Goal: Task Accomplishment & Management: Manage account settings

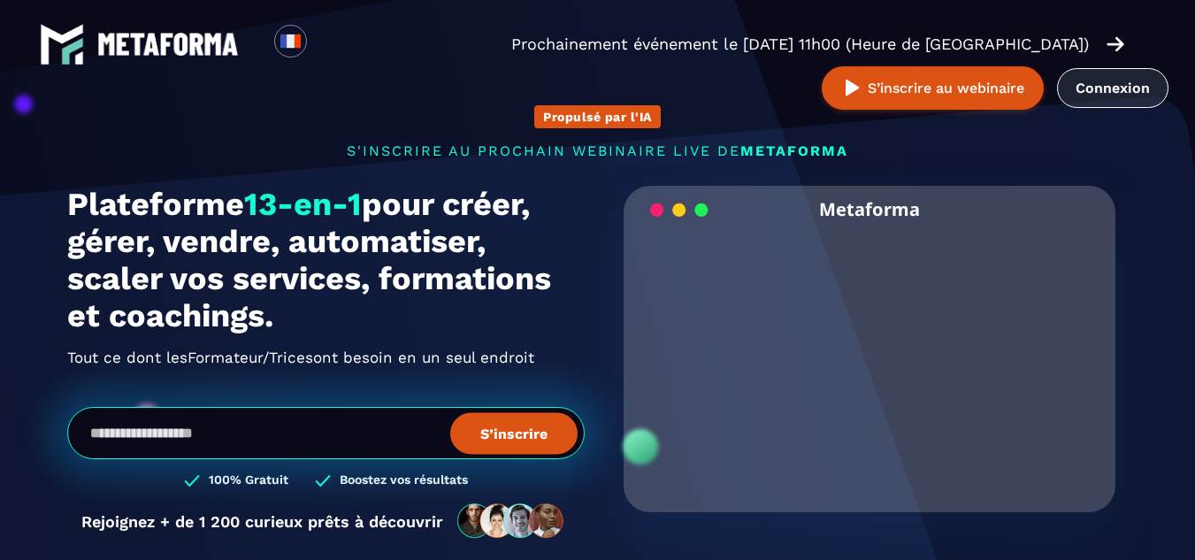
click at [1126, 85] on link "Connexion" at bounding box center [1112, 88] width 111 height 40
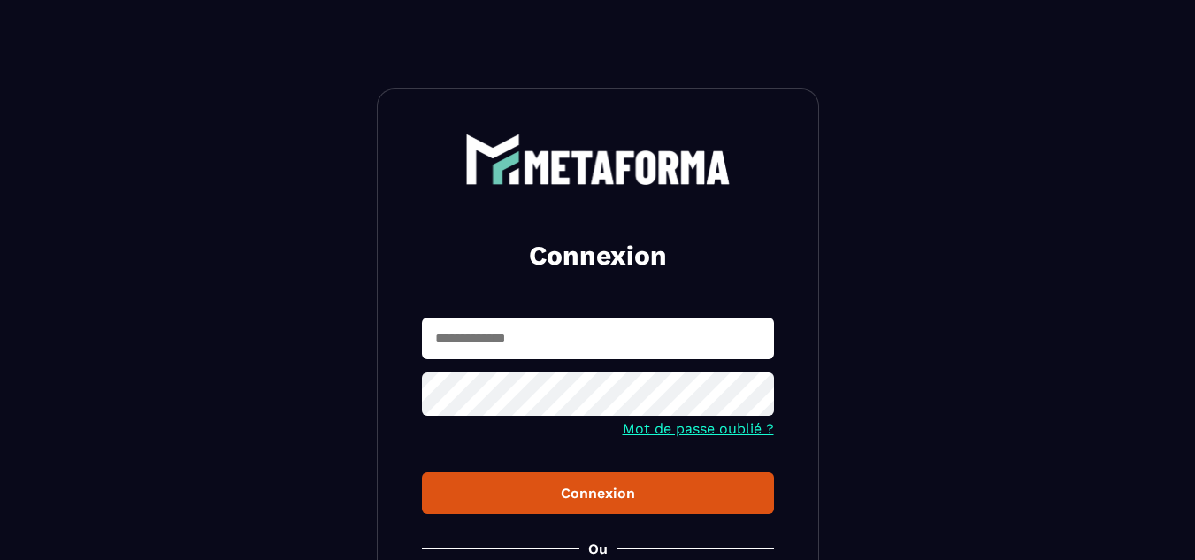
click at [543, 348] on input "text" at bounding box center [598, 339] width 352 height 42
type input "**********"
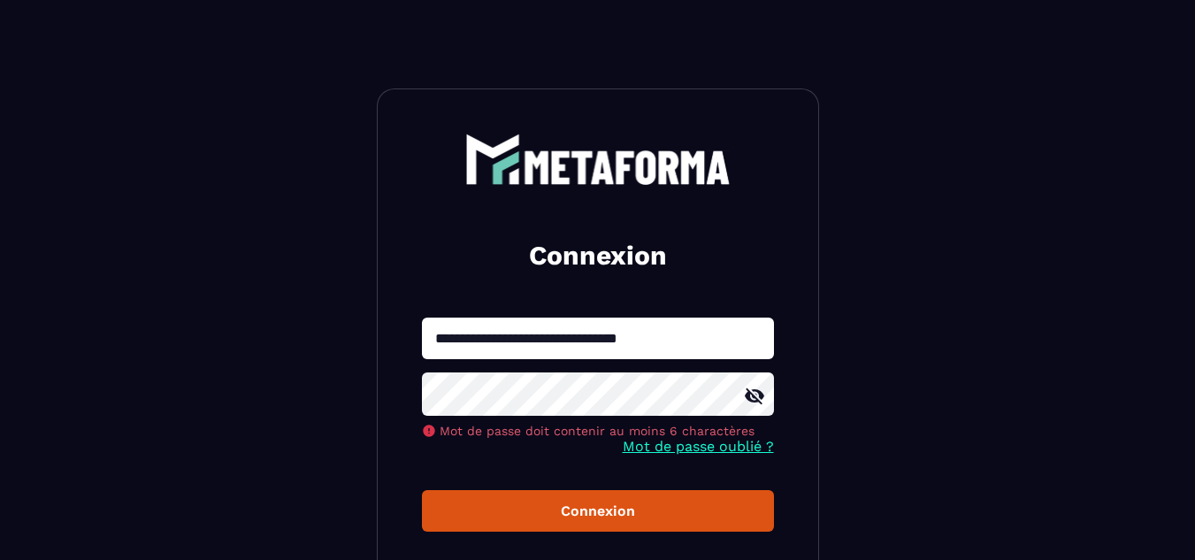
click at [758, 399] on icon at bounding box center [754, 396] width 21 height 21
click at [422, 490] on button "Connexion" at bounding box center [598, 511] width 352 height 42
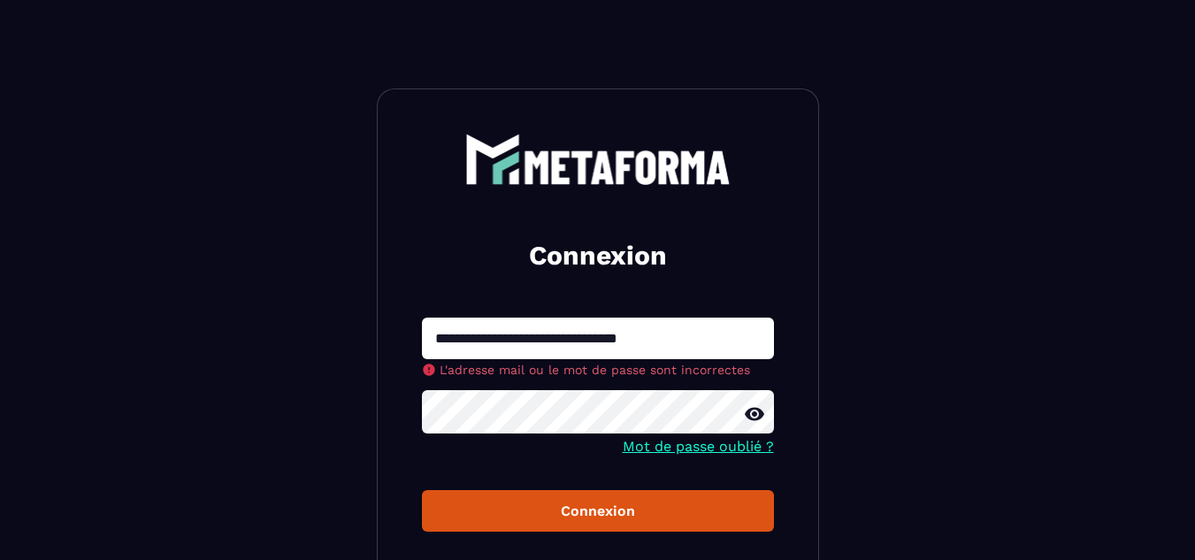
click at [618, 504] on button "Connexion" at bounding box center [598, 511] width 352 height 42
